Goal: Navigation & Orientation: Find specific page/section

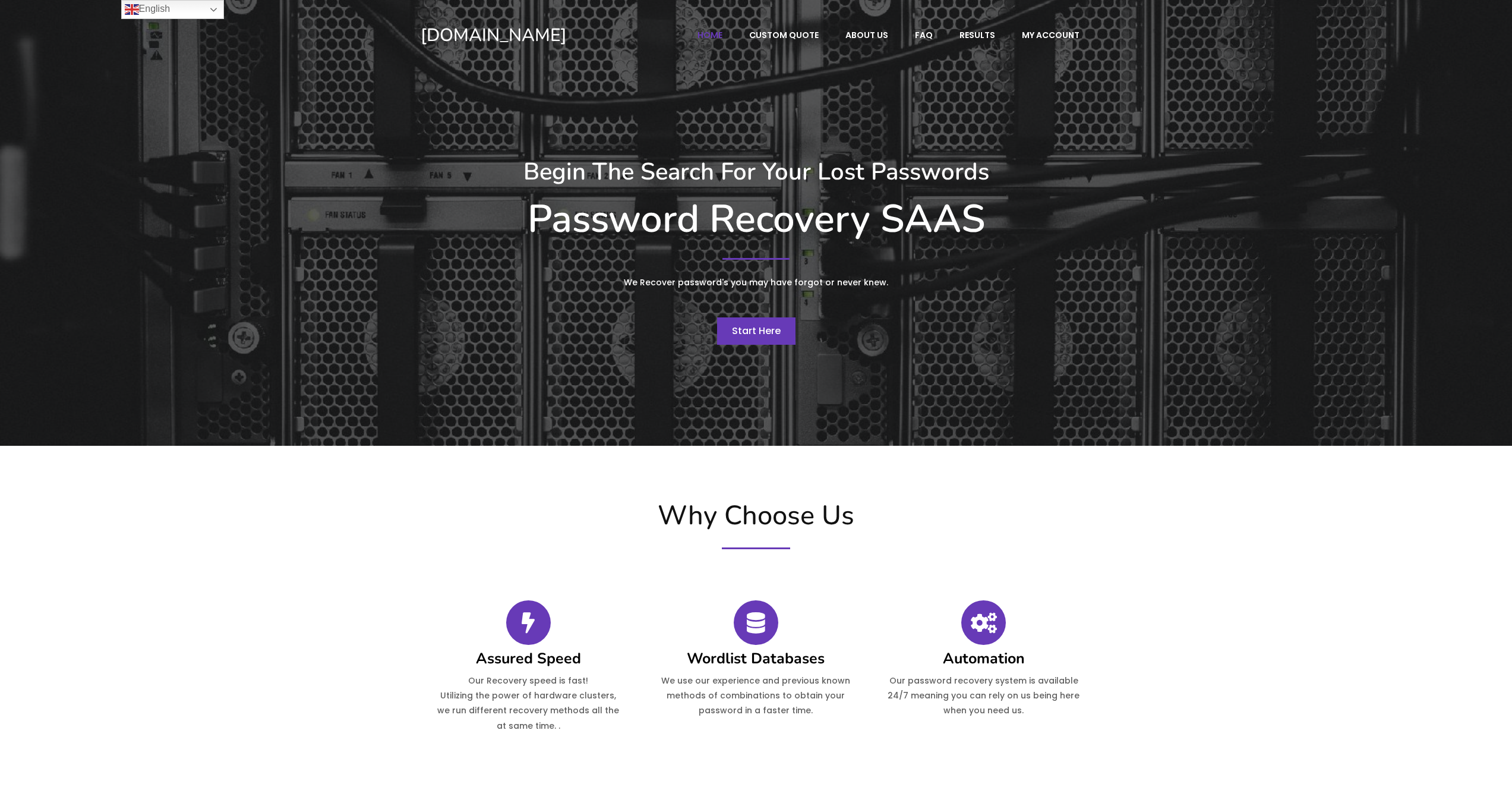
click at [758, 329] on span "Start Here" at bounding box center [756, 331] width 49 height 14
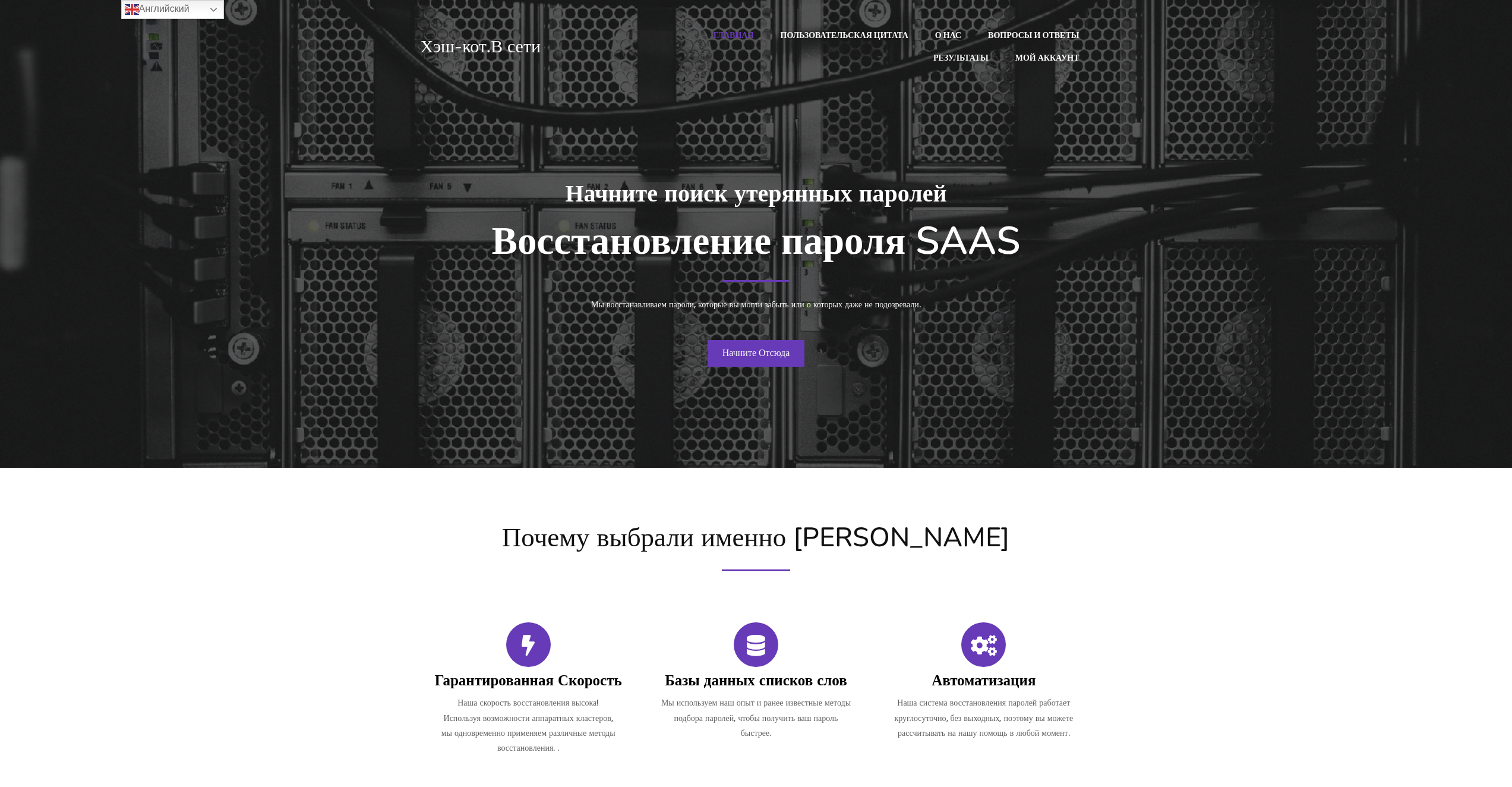
click at [744, 362] on link "Начните Отсюда" at bounding box center [756, 354] width 97 height 28
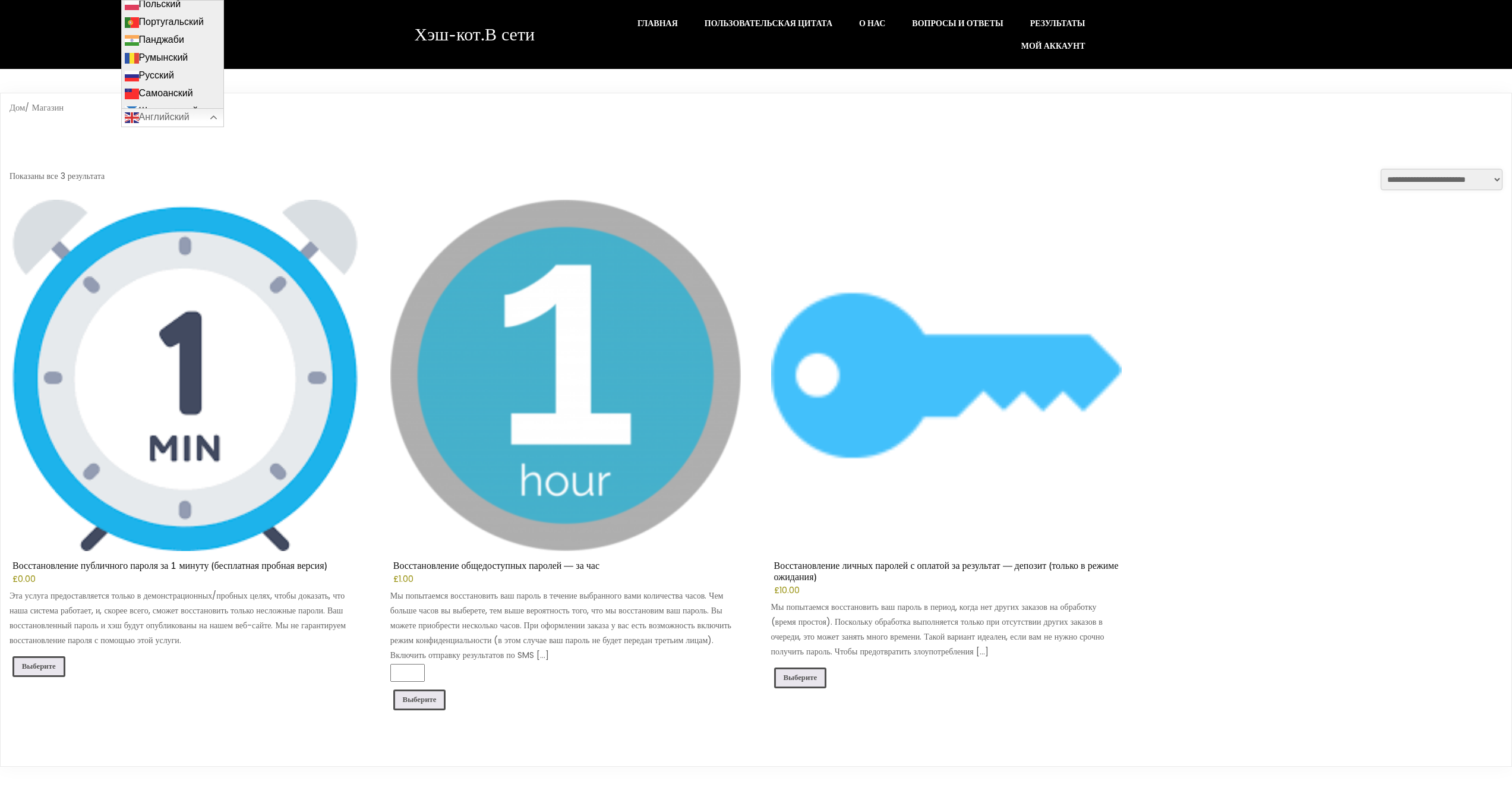
scroll to position [1307, 0]
click at [174, 80] on link "Русский" at bounding box center [173, 83] width 101 height 18
